Goal: Register for event/course

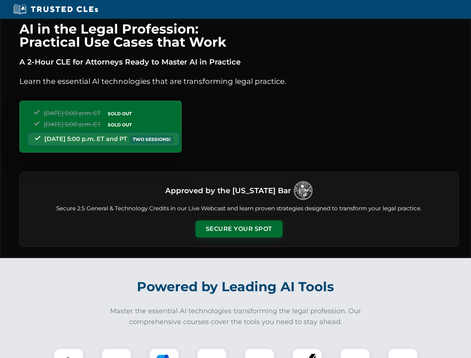
click at [239, 229] on button "Secure Your Spot" at bounding box center [238, 228] width 87 height 17
click at [69, 353] on img at bounding box center [69, 363] width 22 height 22
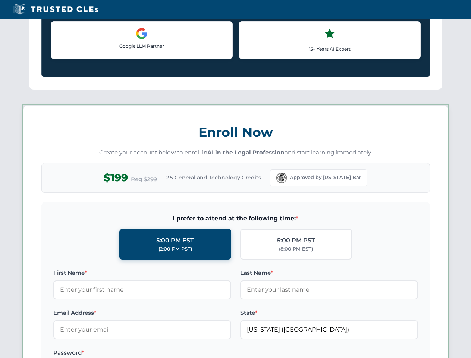
click at [212, 353] on label "Password *" at bounding box center [142, 352] width 178 height 9
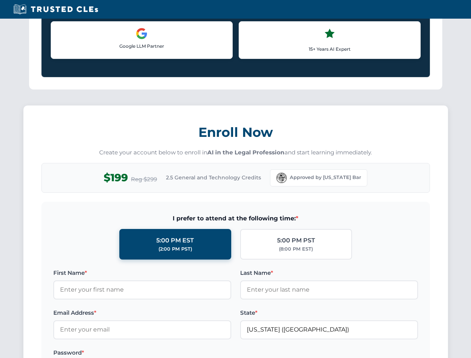
scroll to position [732, 0]
